Goal: Information Seeking & Learning: Learn about a topic

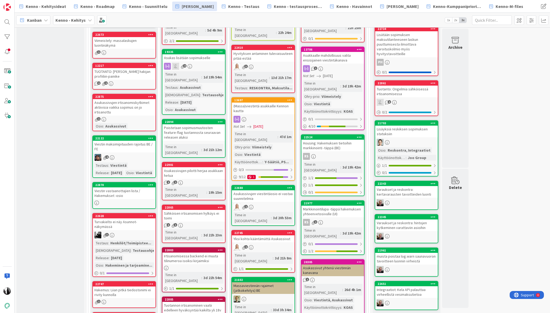
scroll to position [207, 0]
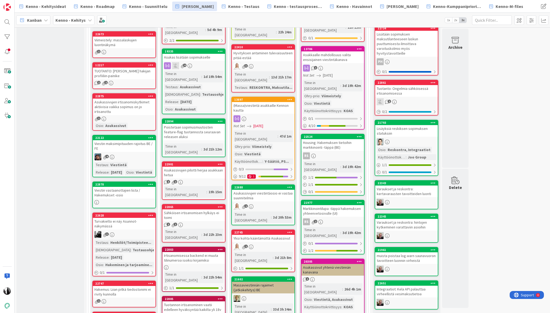
click at [129, 199] on div "Viestin vastaanottajien lista / Hakemukset -osio" at bounding box center [124, 193] width 63 height 12
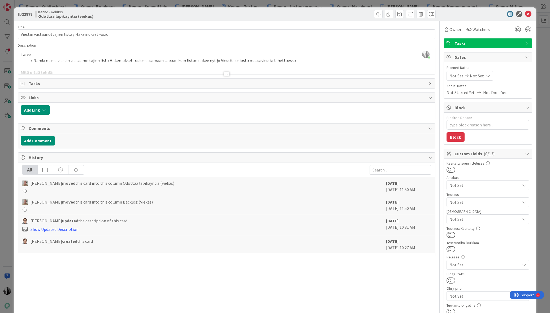
type textarea "x"
click at [527, 13] on icon at bounding box center [528, 14] width 6 height 6
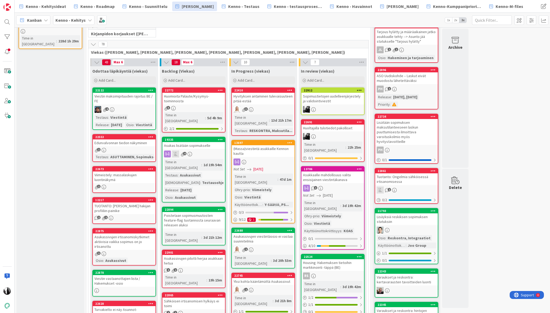
scroll to position [121, 0]
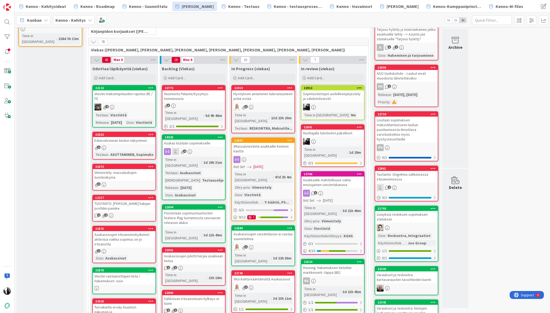
drag, startPoint x: 132, startPoint y: 183, endPoint x: 472, endPoint y: 1, distance: 385.1
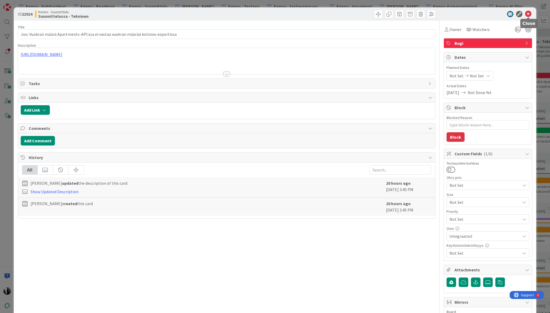
click at [526, 13] on icon at bounding box center [528, 14] width 6 height 6
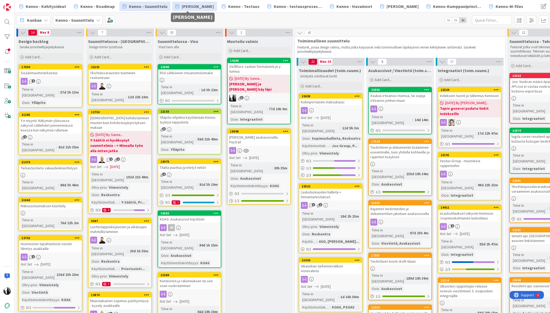
click at [196, 7] on span "[PERSON_NAME]" at bounding box center [198, 6] width 32 height 6
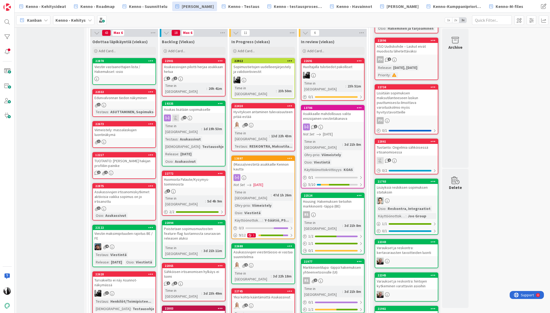
scroll to position [150, 0]
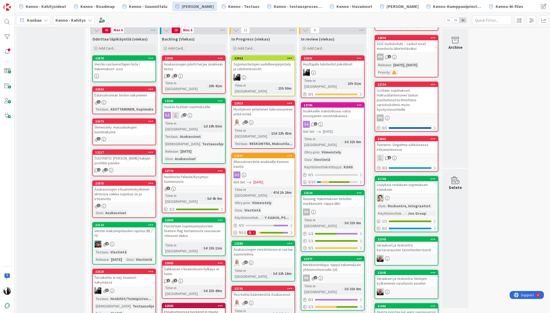
click at [209, 173] on div "Huomioita Palaute/Kysymys-toiminnoista" at bounding box center [193, 179] width 63 height 12
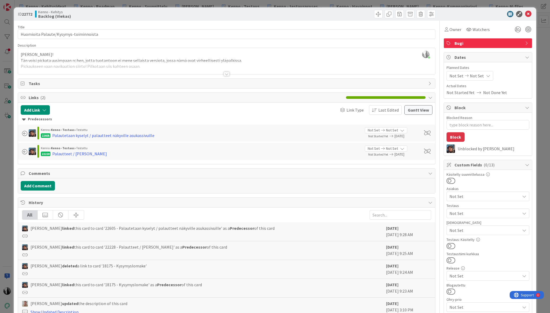
click at [226, 72] on div at bounding box center [227, 74] width 6 height 4
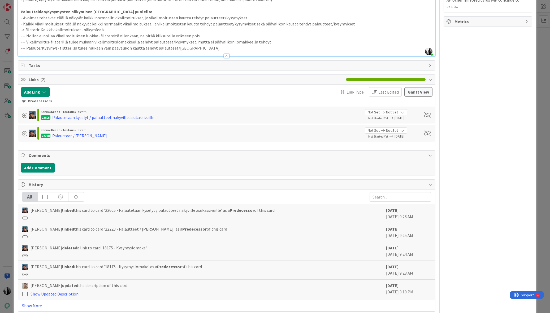
scroll to position [595, 0]
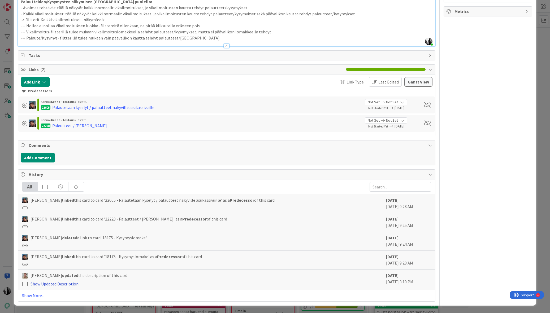
click at [58, 284] on link "Show Updated Description" at bounding box center [55, 283] width 48 height 5
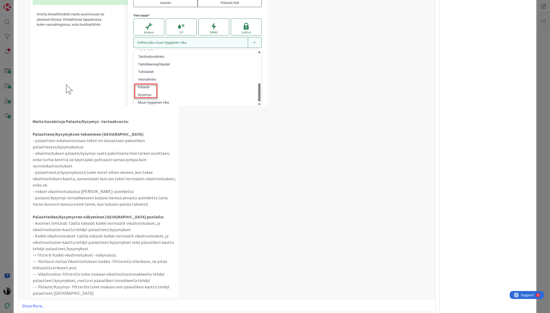
scroll to position [1291, 0]
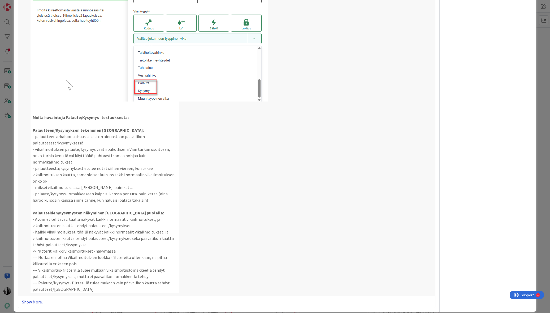
click at [40, 299] on link "Show More..." at bounding box center [226, 302] width 409 height 6
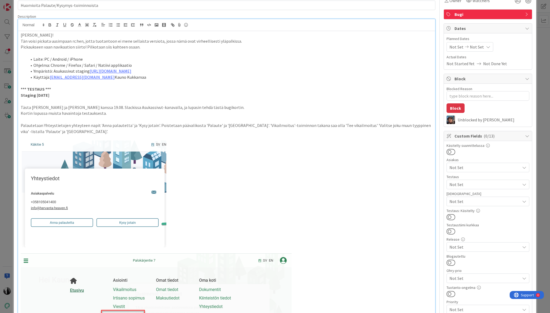
scroll to position [0, 0]
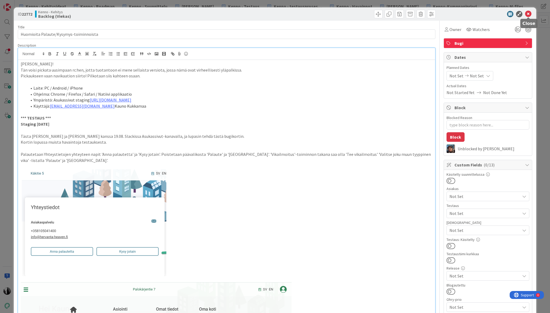
click at [531, 14] on icon at bounding box center [528, 14] width 6 height 6
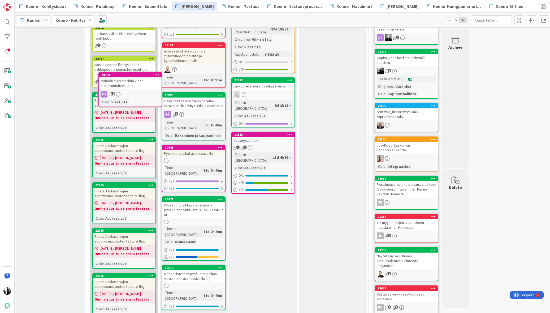
scroll to position [649, 0]
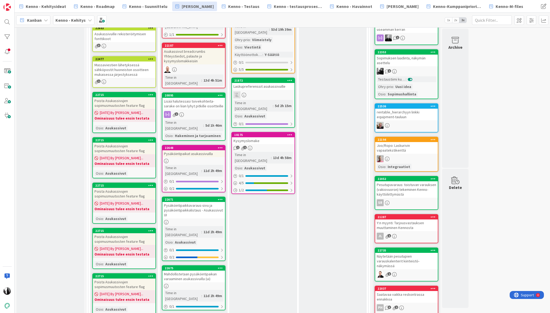
click at [128, 78] on div "Massaviestien lähetyksessä sähköpostit huoneiston osoitteen mukaisessa järjesty…" at bounding box center [124, 70] width 63 height 16
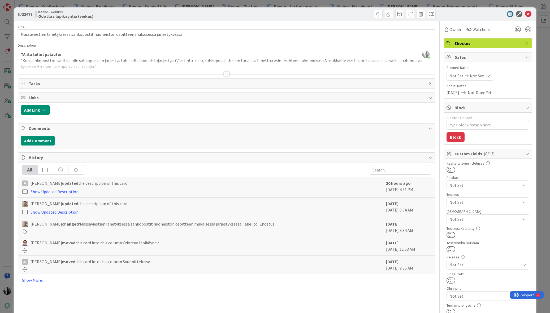
click at [226, 74] on div at bounding box center [227, 74] width 6 height 4
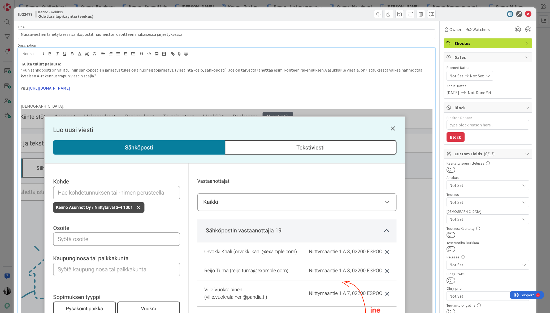
click at [70, 88] on link "[URL][DOMAIN_NAME]" at bounding box center [50, 87] width 42 height 5
click at [144, 98] on link "[URL][DOMAIN_NAME]" at bounding box center [125, 98] width 36 height 7
type textarea "x"
